Goal: Task Accomplishment & Management: Manage account settings

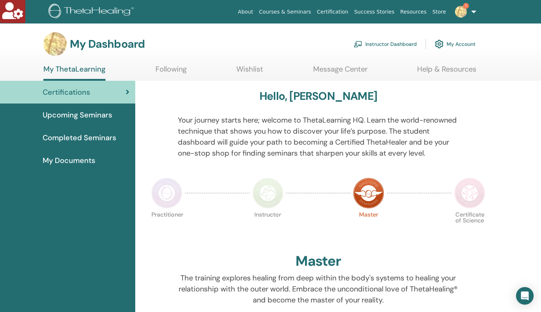
click at [382, 45] on link "Instructor Dashboard" at bounding box center [384, 44] width 63 height 16
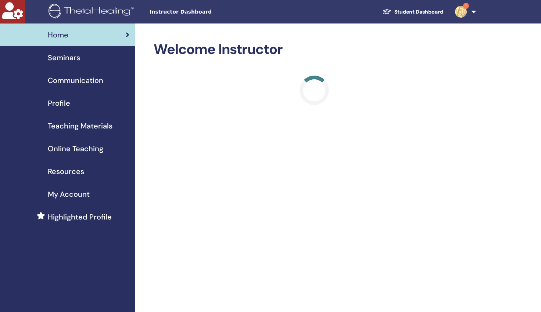
click at [66, 106] on span "Profile" at bounding box center [59, 103] width 22 height 11
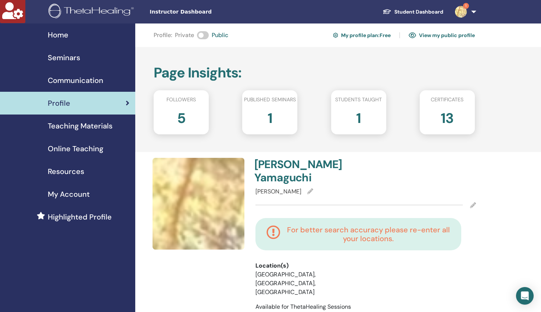
click at [427, 35] on link "View my public profile" at bounding box center [442, 35] width 66 height 12
click at [438, 11] on link "Student Dashboard" at bounding box center [413, 12] width 72 height 14
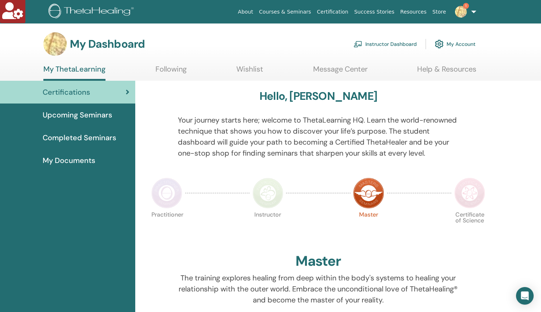
click at [388, 42] on link "Instructor Dashboard" at bounding box center [384, 44] width 63 height 16
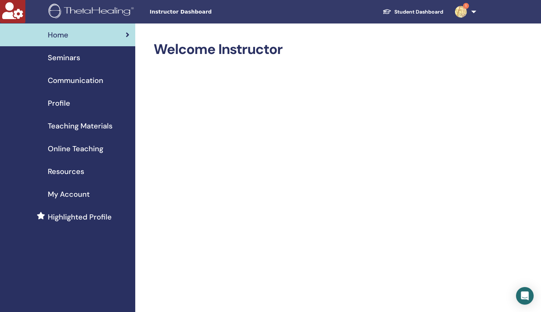
click at [58, 102] on span "Profile" at bounding box center [59, 103] width 22 height 11
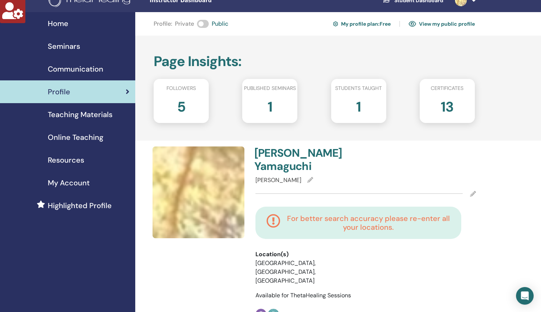
scroll to position [28, 0]
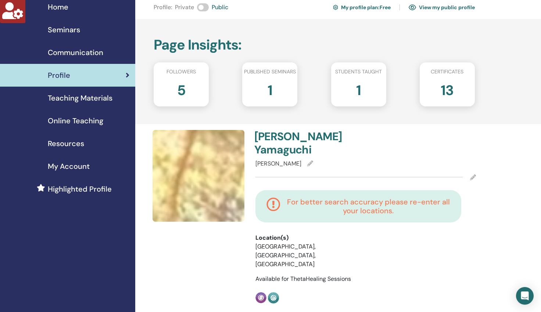
click at [474, 175] on icon at bounding box center [473, 178] width 6 height 6
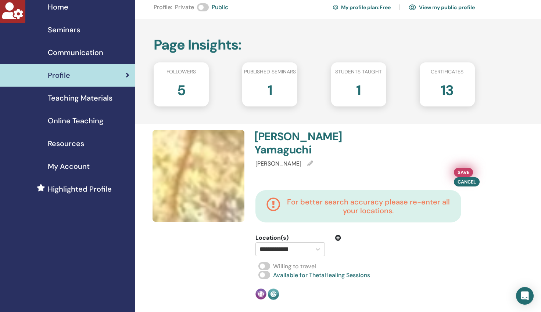
click at [466, 169] on span "Save" at bounding box center [463, 173] width 12 height 8
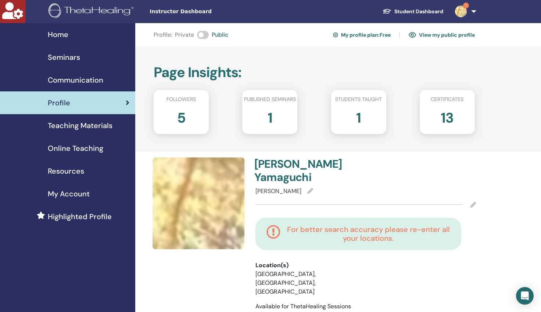
scroll to position [0, 0]
click at [409, 11] on link "Student Dashboard" at bounding box center [413, 12] width 72 height 14
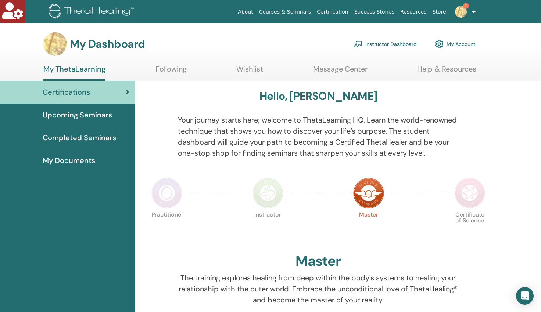
click at [445, 43] on link "My Account" at bounding box center [455, 44] width 41 height 16
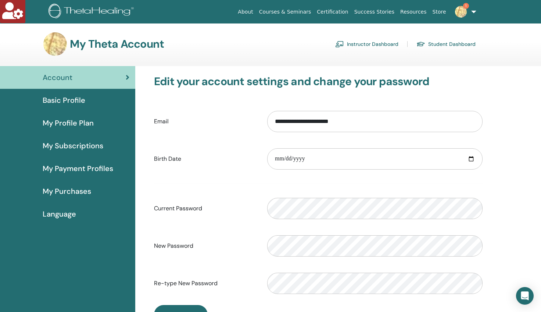
click at [69, 102] on span "Basic Profile" at bounding box center [64, 100] width 43 height 11
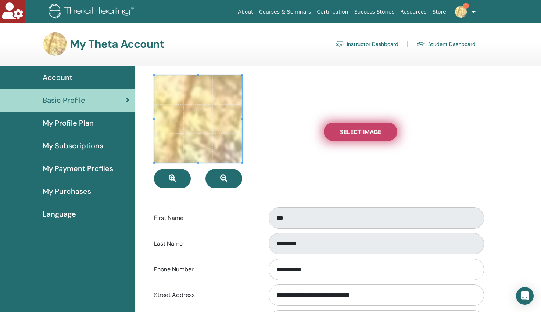
click at [343, 137] on label "Select Image" at bounding box center [360, 132] width 73 height 18
click at [356, 134] on input "Select Image" at bounding box center [361, 131] width 10 height 5
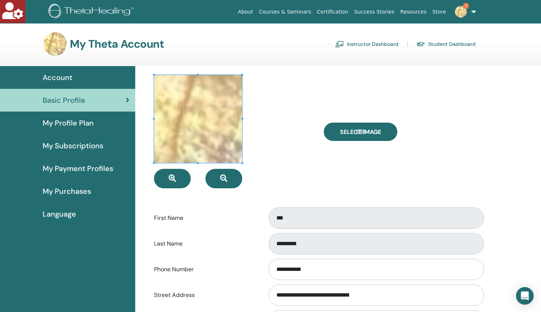
type input "**********"
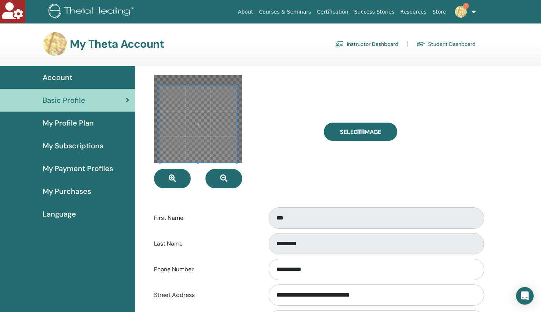
click at [199, 162] on span at bounding box center [198, 163] width 77 height 2
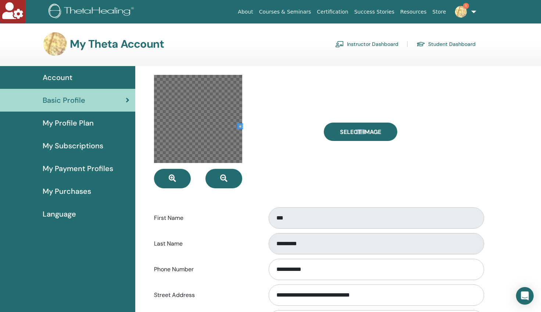
click at [248, 126] on div at bounding box center [233, 132] width 170 height 114
click at [247, 123] on div at bounding box center [233, 132] width 170 height 114
click at [195, 120] on div at bounding box center [198, 119] width 88 height 88
click at [287, 119] on div at bounding box center [233, 132] width 170 height 114
click at [252, 124] on div at bounding box center [233, 132] width 170 height 114
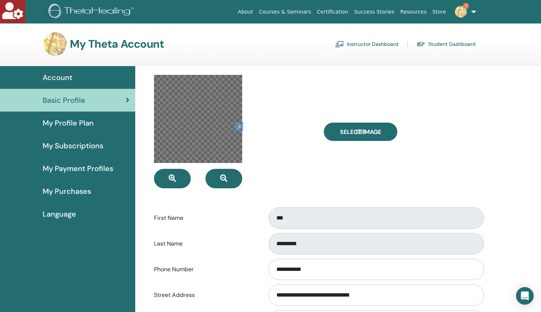
click at [209, 124] on div at bounding box center [198, 119] width 88 height 88
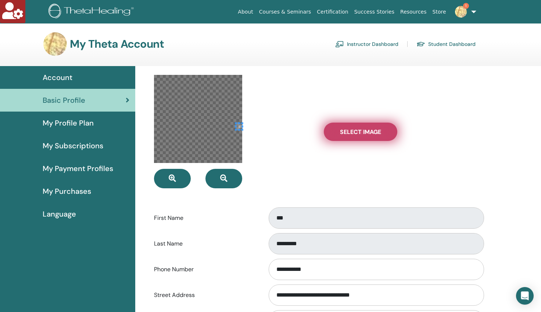
click at [355, 133] on span "Select Image" at bounding box center [360, 132] width 41 height 8
click at [356, 133] on input "Select Image" at bounding box center [361, 131] width 10 height 5
type input "**********"
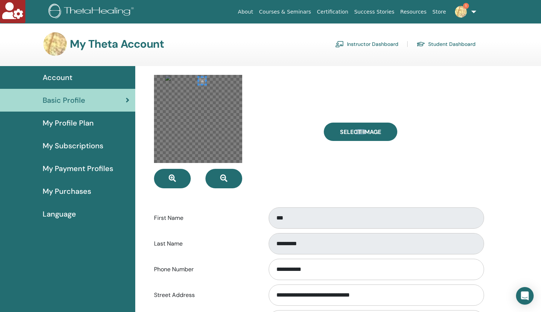
click at [198, 77] on div at bounding box center [198, 119] width 88 height 88
click at [172, 177] on icon "button" at bounding box center [172, 178] width 7 height 7
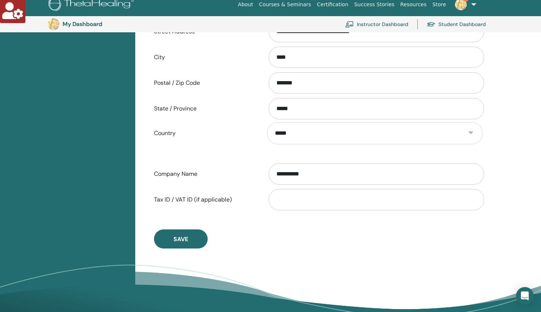
scroll to position [423, 0]
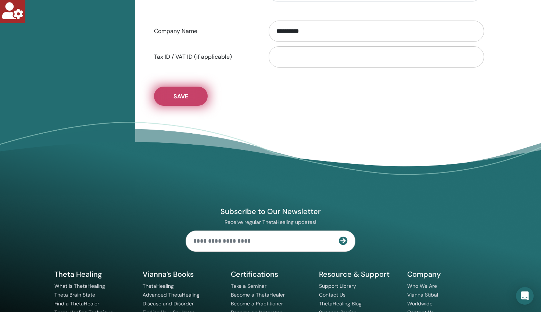
click at [177, 101] on button "Save" at bounding box center [181, 96] width 54 height 19
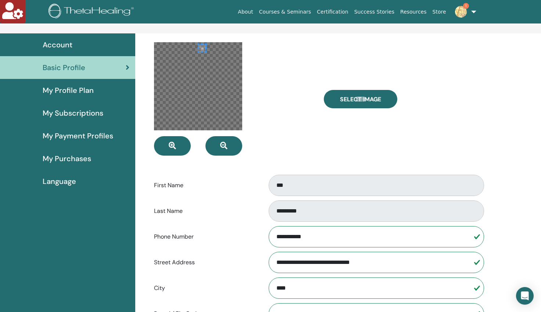
scroll to position [0, 0]
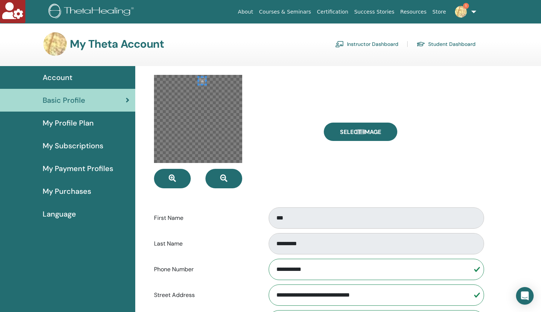
click at [288, 138] on div at bounding box center [233, 132] width 170 height 114
click at [240, 110] on div at bounding box center [198, 119] width 88 height 88
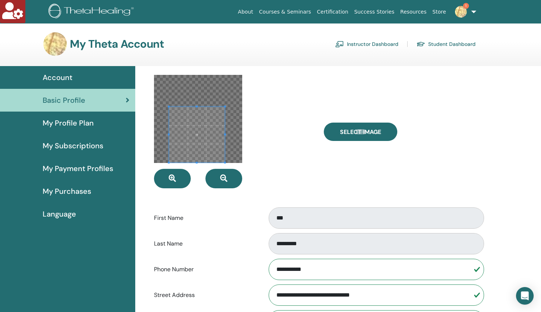
click at [199, 163] on div at bounding box center [197, 135] width 56 height 56
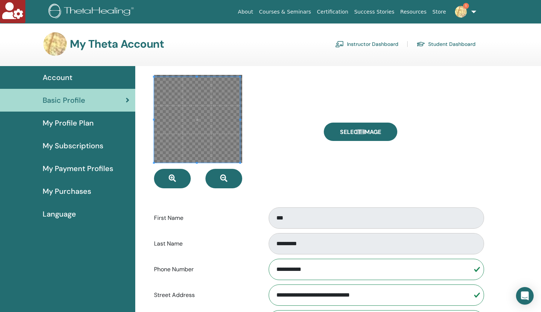
click at [204, 73] on div "**********" at bounding box center [318, 293] width 357 height 455
click at [244, 120] on div at bounding box center [233, 132] width 170 height 114
click at [244, 119] on div at bounding box center [233, 132] width 170 height 114
click at [199, 72] on div "**********" at bounding box center [318, 293] width 357 height 455
click at [202, 119] on span at bounding box center [198, 119] width 87 height 87
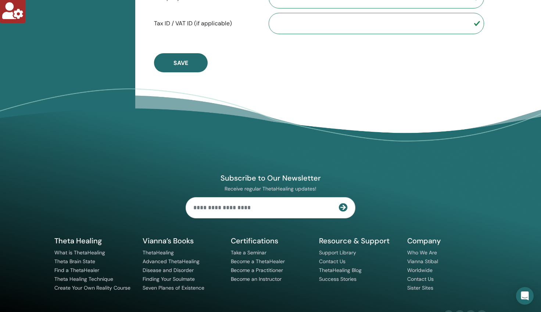
scroll to position [457, 0]
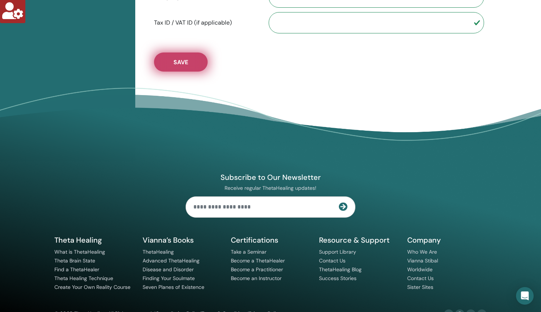
click at [180, 65] on span "Save" at bounding box center [180, 62] width 15 height 8
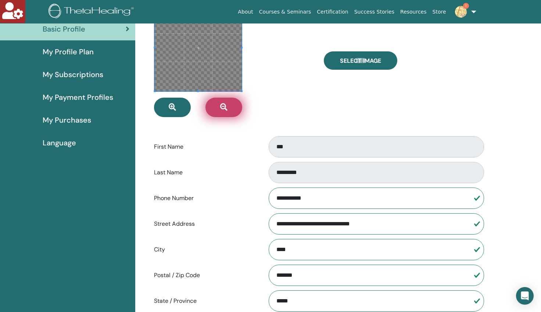
scroll to position [0, 0]
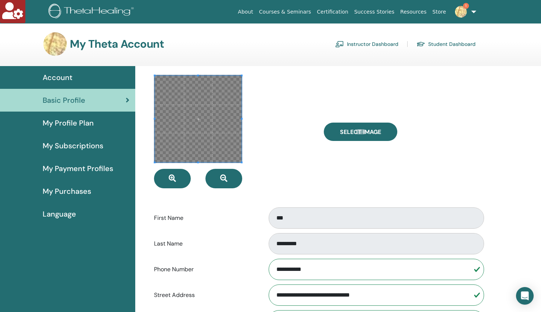
click at [296, 93] on div at bounding box center [233, 132] width 170 height 114
click at [87, 126] on span "My Profile Plan" at bounding box center [68, 123] width 51 height 11
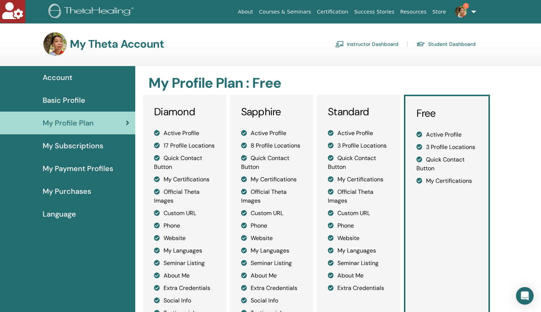
click at [65, 96] on span "Basic Profile" at bounding box center [64, 100] width 43 height 11
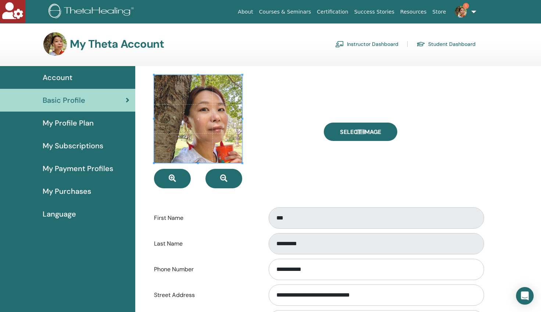
click at [354, 43] on link "Instructor Dashboard" at bounding box center [366, 44] width 63 height 12
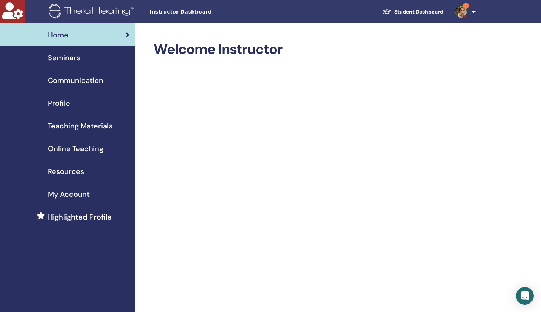
click at [72, 58] on span "Seminars" at bounding box center [64, 57] width 32 height 11
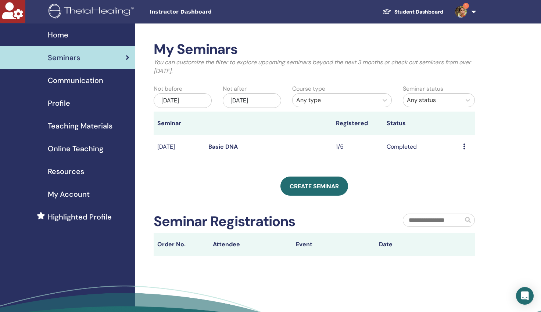
click at [64, 102] on span "Profile" at bounding box center [59, 103] width 22 height 11
